Goal: Task Accomplishment & Management: Use online tool/utility

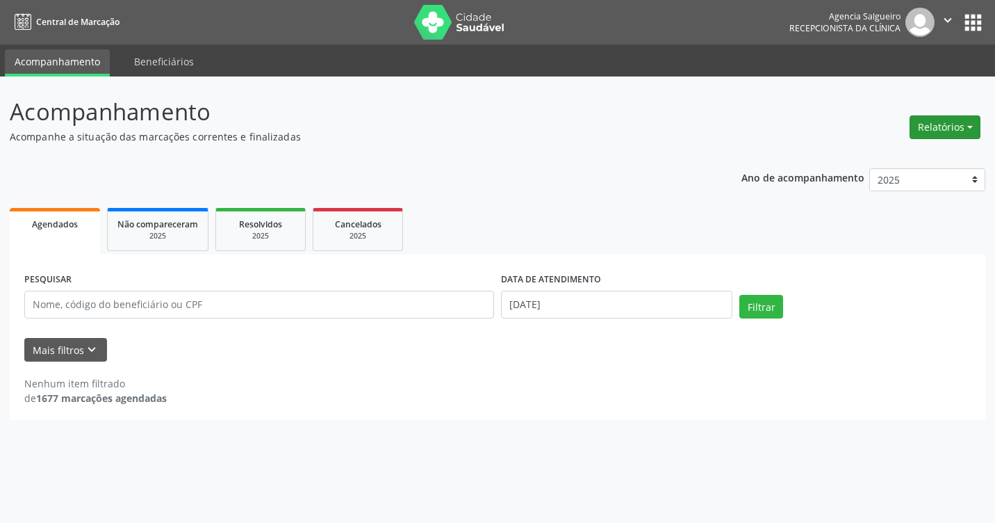
click at [972, 127] on button "Relatórios" at bounding box center [945, 127] width 71 height 24
click at [893, 156] on link "Agendamentos" at bounding box center [906, 156] width 149 height 19
select select "7"
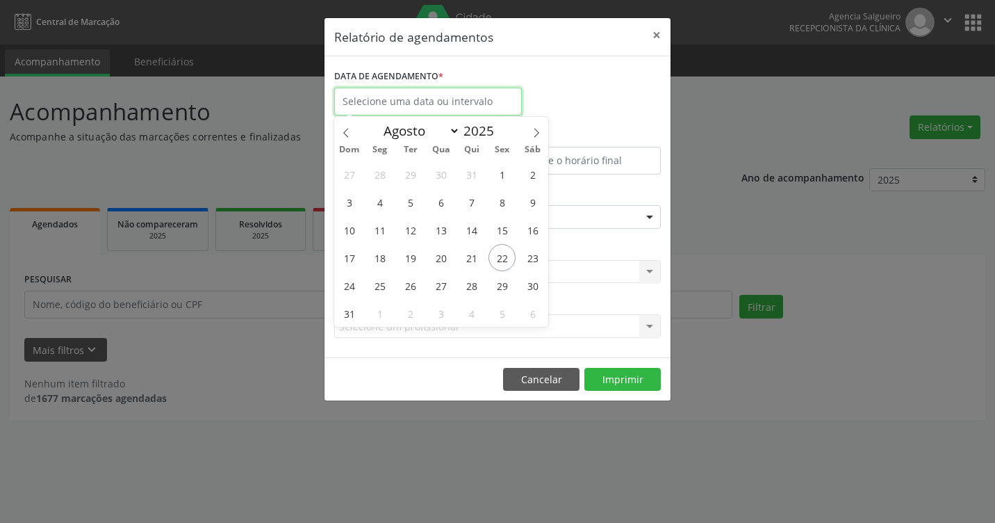
click at [421, 98] on input "text" at bounding box center [428, 102] width 188 height 28
click at [383, 282] on span "25" at bounding box center [379, 285] width 27 height 27
type input "[DATE]"
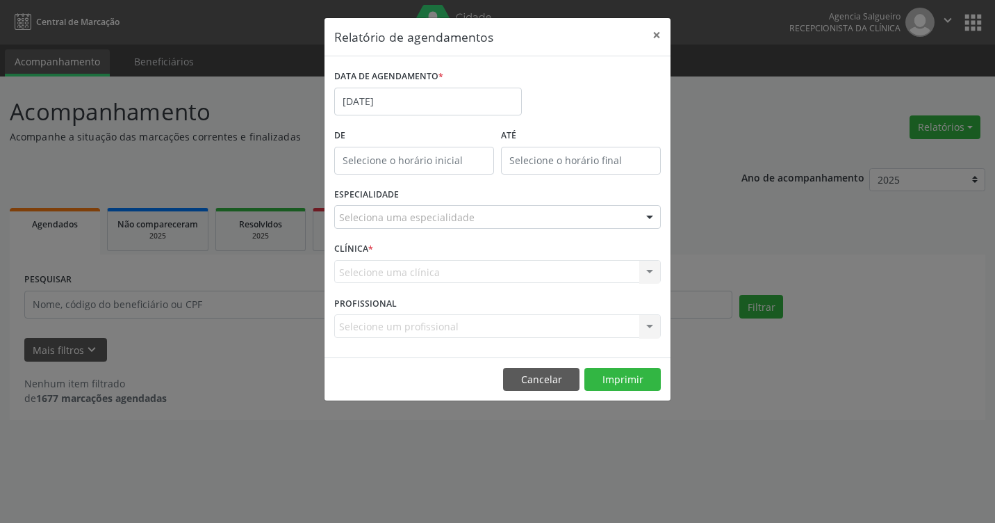
click at [644, 273] on div "Selecione uma clínica Nenhum resultado encontrado para: " " Não há nenhuma opçã…" at bounding box center [497, 272] width 327 height 24
click at [654, 271] on div "Selecione uma clínica Nenhum resultado encontrado para: " " Não há nenhuma opçã…" at bounding box center [497, 272] width 327 height 24
click at [651, 270] on div "Selecione uma clínica Nenhum resultado encontrado para: " " Não há nenhuma opçã…" at bounding box center [497, 272] width 327 height 24
click at [644, 272] on div "Selecione uma clínica Nenhum resultado encontrado para: " " Não há nenhuma opçã…" at bounding box center [497, 272] width 327 height 24
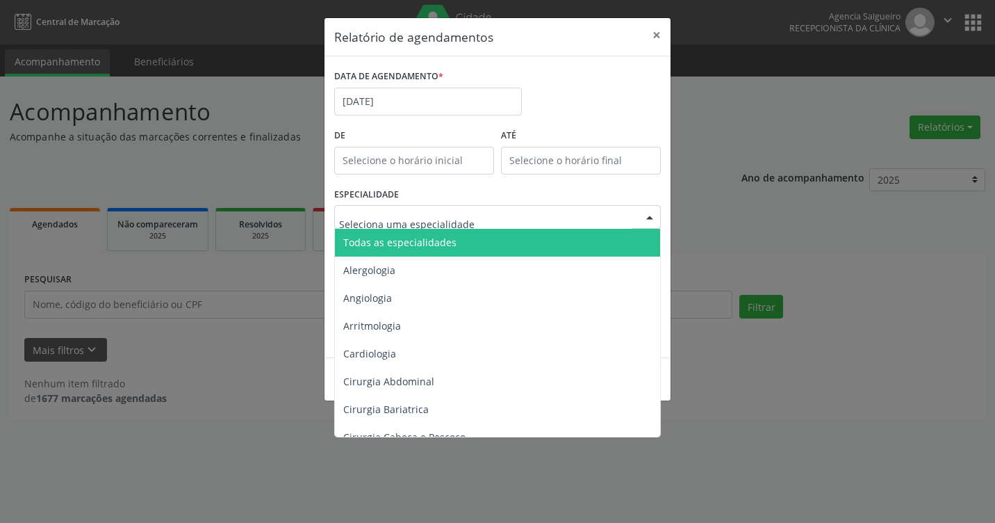
click at [655, 213] on div at bounding box center [650, 218] width 21 height 24
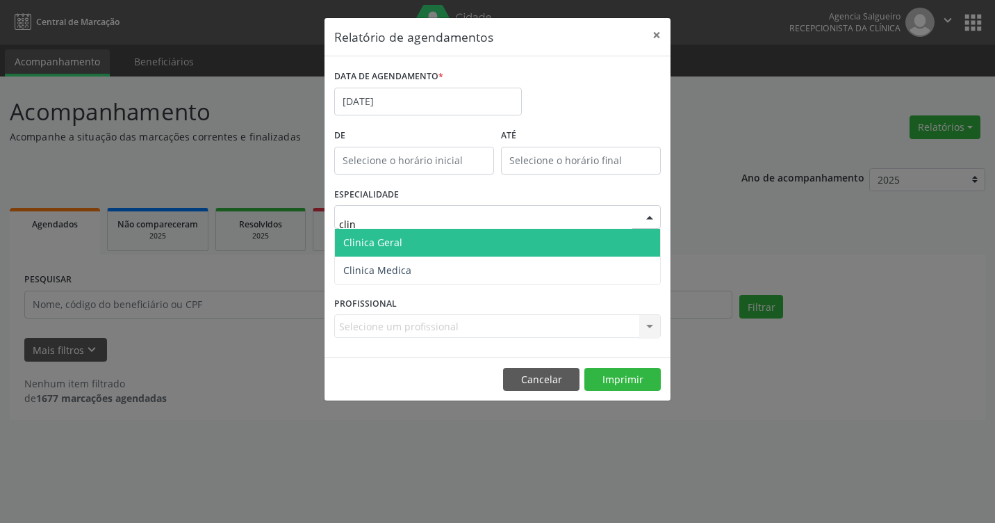
type input "clini"
click at [544, 244] on span "Clinica Geral" at bounding box center [497, 243] width 325 height 28
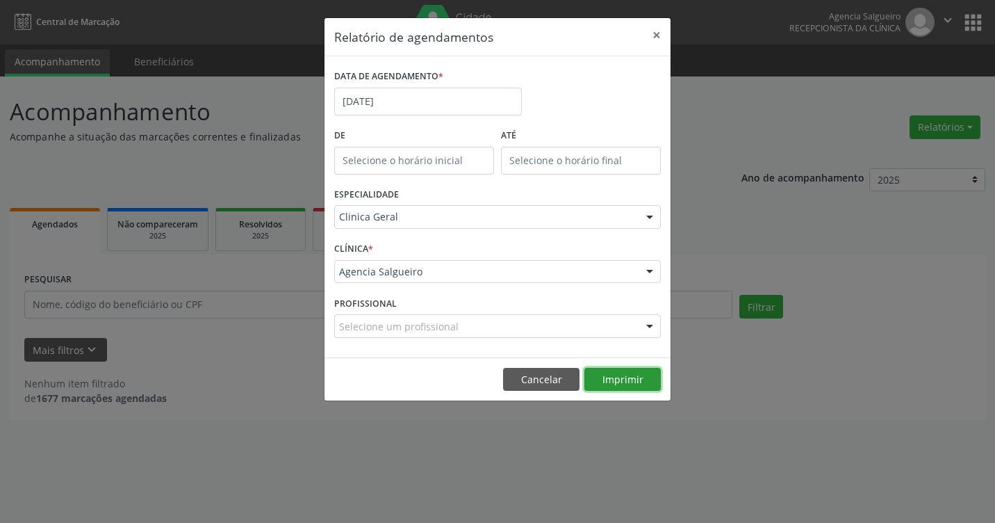
click at [634, 382] on button "Imprimir" at bounding box center [623, 380] width 76 height 24
